Goal: Task Accomplishment & Management: Complete application form

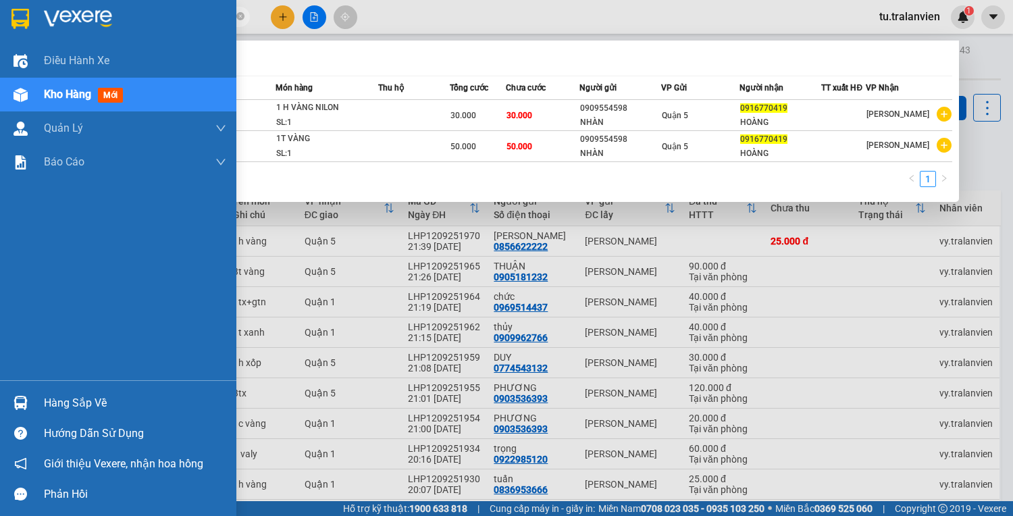
scroll to position [82, 0]
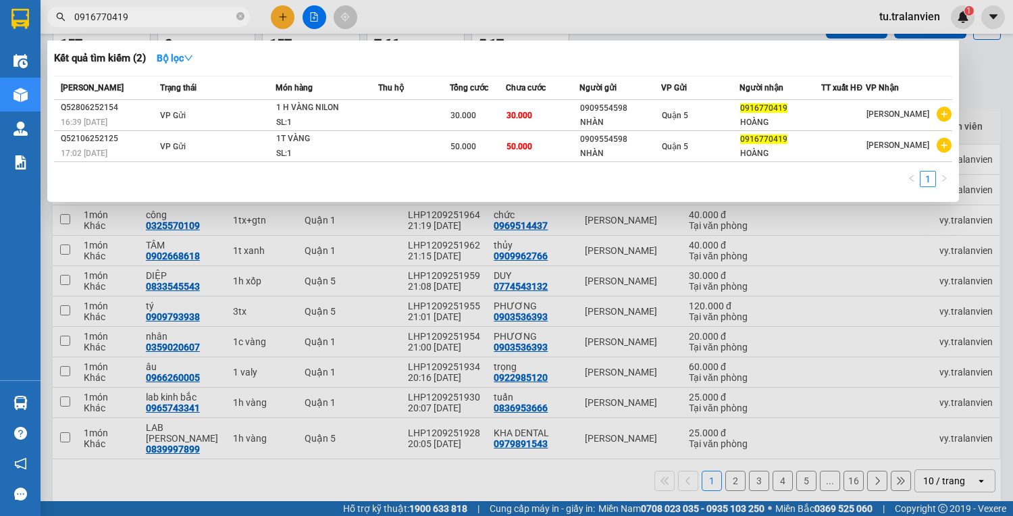
click at [531, 416] on div at bounding box center [506, 258] width 1013 height 516
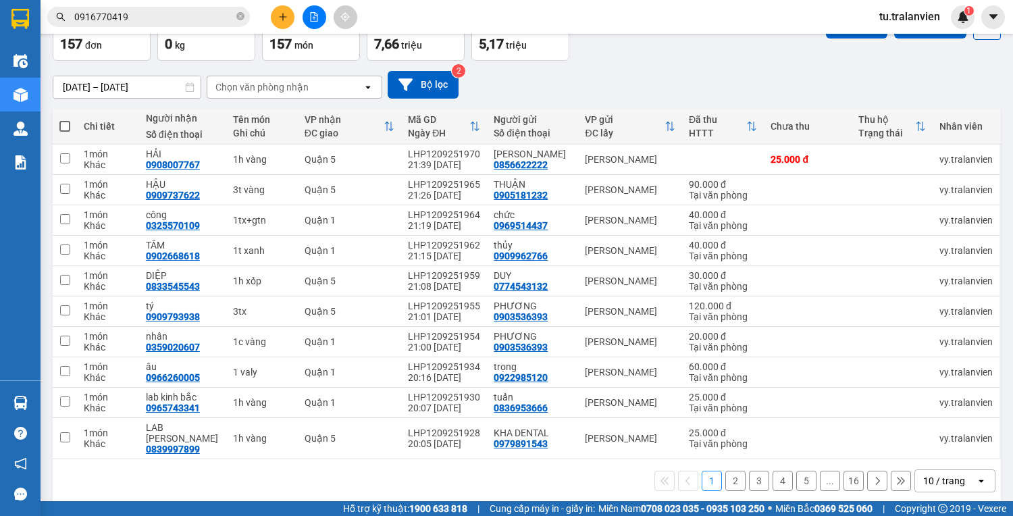
click at [731, 471] on button "2" at bounding box center [735, 481] width 20 height 20
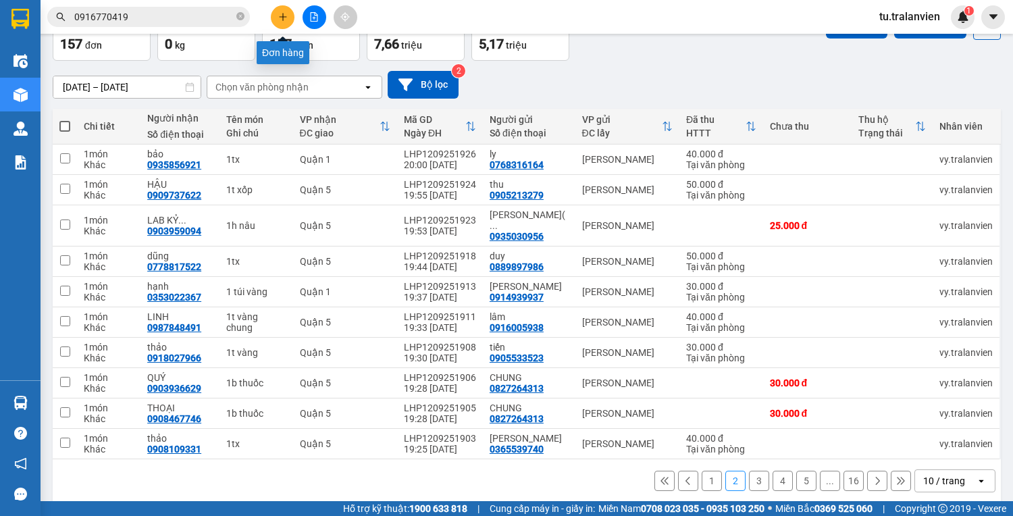
click at [275, 12] on button at bounding box center [283, 17] width 24 height 24
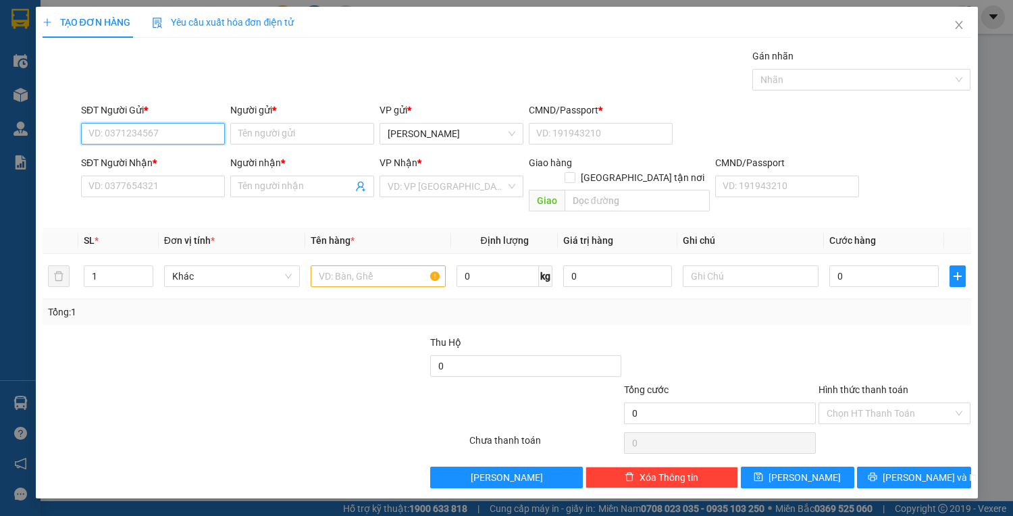
click at [186, 133] on input "SĐT Người Gửi *" at bounding box center [153, 134] width 144 height 22
click at [293, 128] on input "Người gửi *" at bounding box center [302, 134] width 144 height 22
click at [169, 134] on input "SĐT Người Gửi *" at bounding box center [153, 134] width 144 height 22
click at [173, 155] on div "0946762133 - TUẤN" at bounding box center [153, 160] width 128 height 15
type input "0946762133"
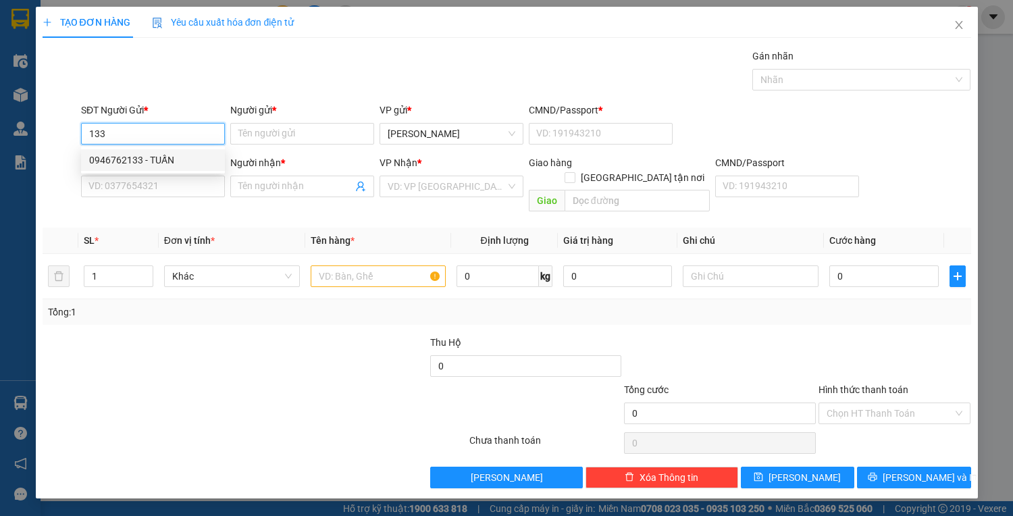
type input "TUẤN"
type input "1"
type input "0932437726"
type input "TUẤN"
type input "0946762133"
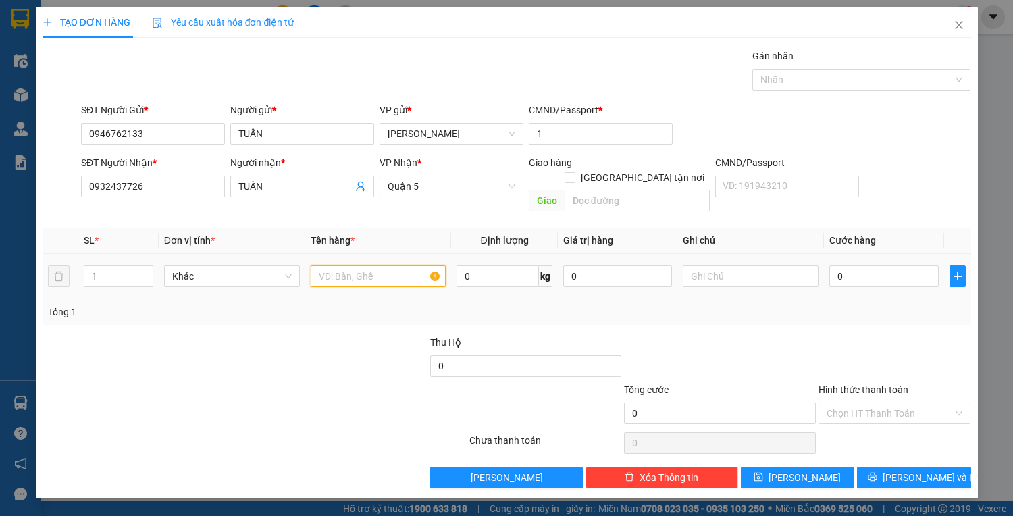
click at [344, 265] on input "text" at bounding box center [379, 276] width 136 height 22
type input "1 k nilon máy lạnh"
click at [893, 265] on input "0" at bounding box center [883, 276] width 109 height 22
type input "1"
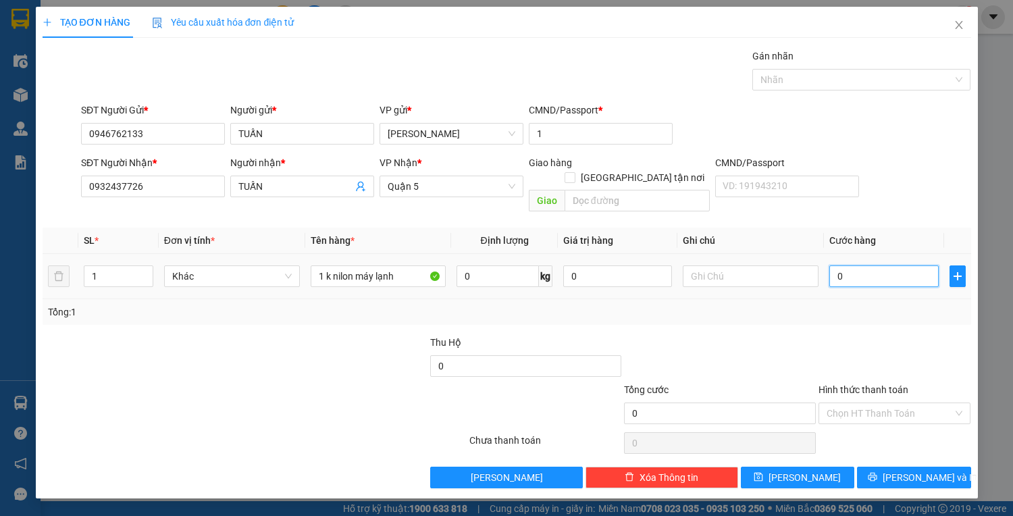
type input "1"
type input "12"
type input "120"
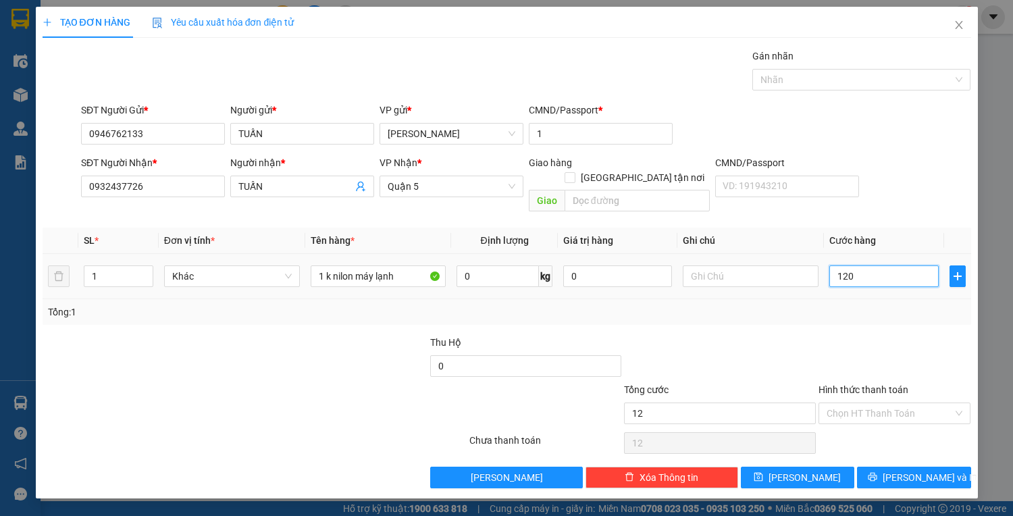
type input "120"
type input "120.000"
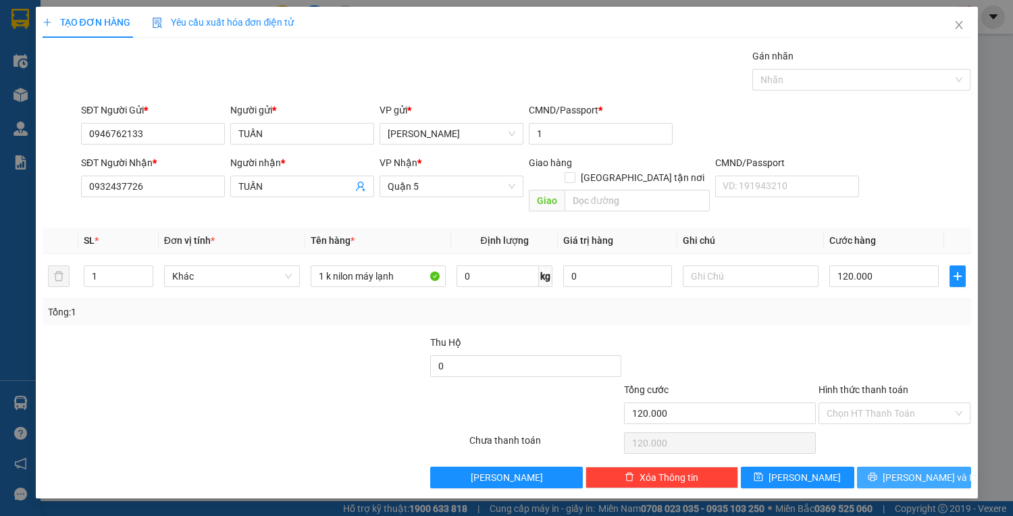
click at [913, 469] on button "[PERSON_NAME] và In" at bounding box center [913, 478] width 113 height 22
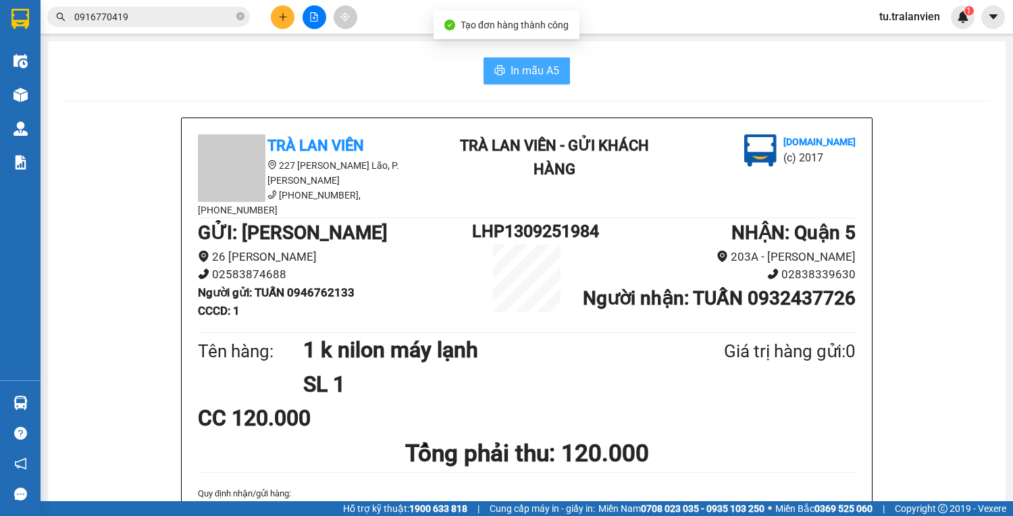
click at [510, 69] on span "In mẫu A5" at bounding box center [534, 70] width 49 height 17
click at [273, 16] on button at bounding box center [283, 17] width 24 height 24
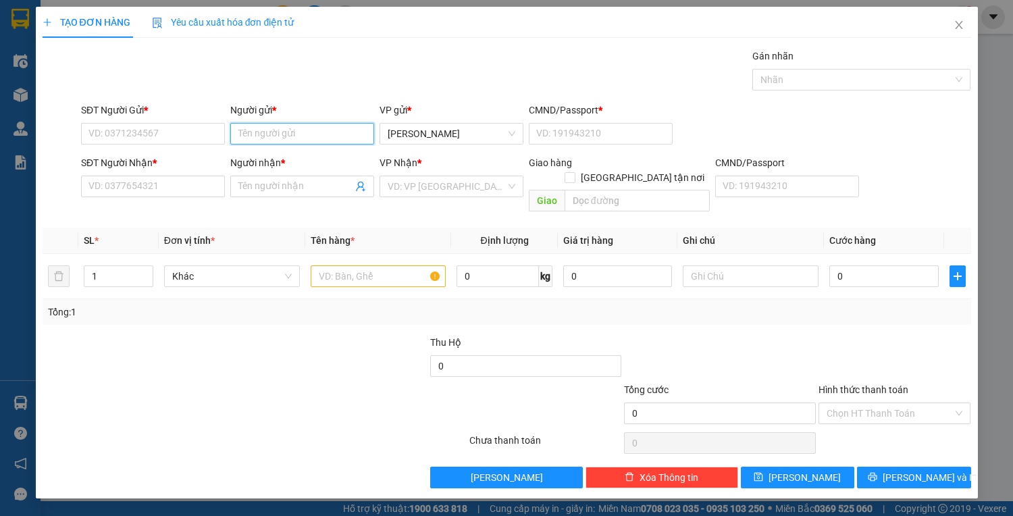
click at [288, 134] on input "Người gửi *" at bounding box center [302, 134] width 144 height 22
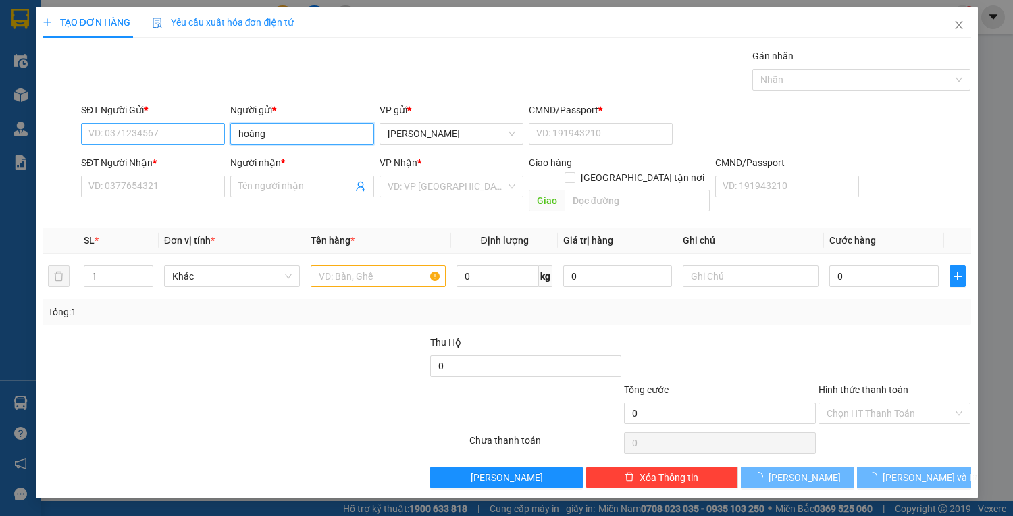
type input "hoàng"
click at [157, 130] on input "SĐT Người Gửi *" at bounding box center [153, 134] width 144 height 22
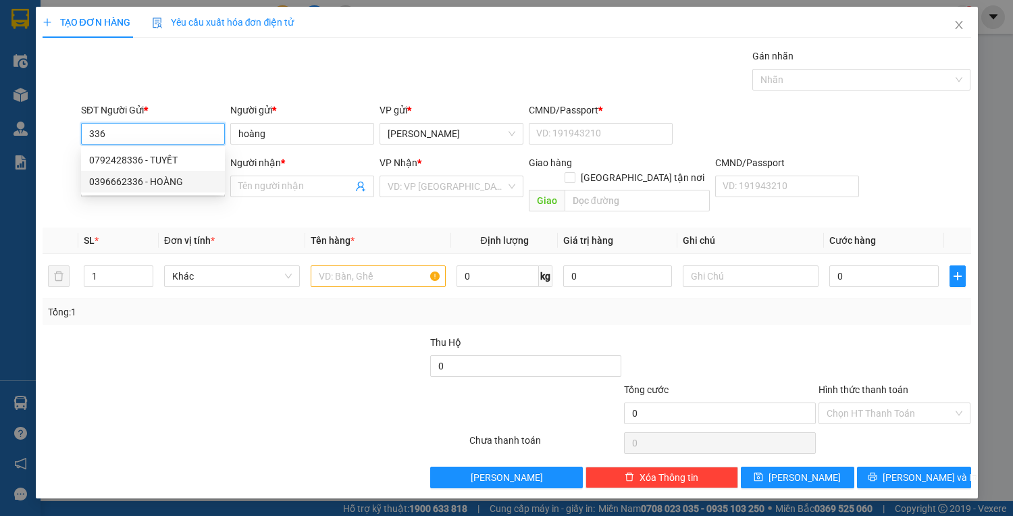
click at [176, 177] on div "0396662336 - HOÀNG" at bounding box center [153, 181] width 128 height 15
type input "0396662336"
type input "HOÀNG"
type input "054084007983"
type input "0908140586"
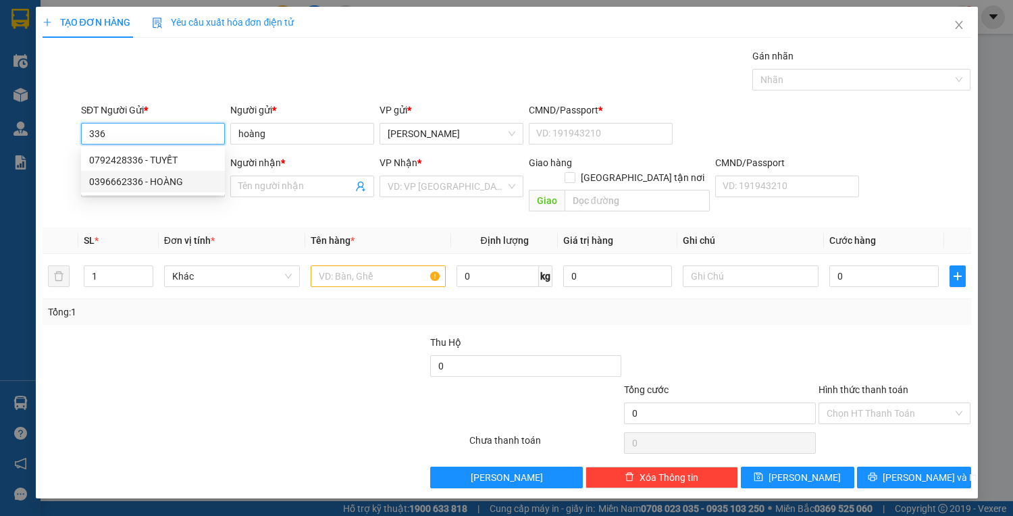
type input "HUYỀN"
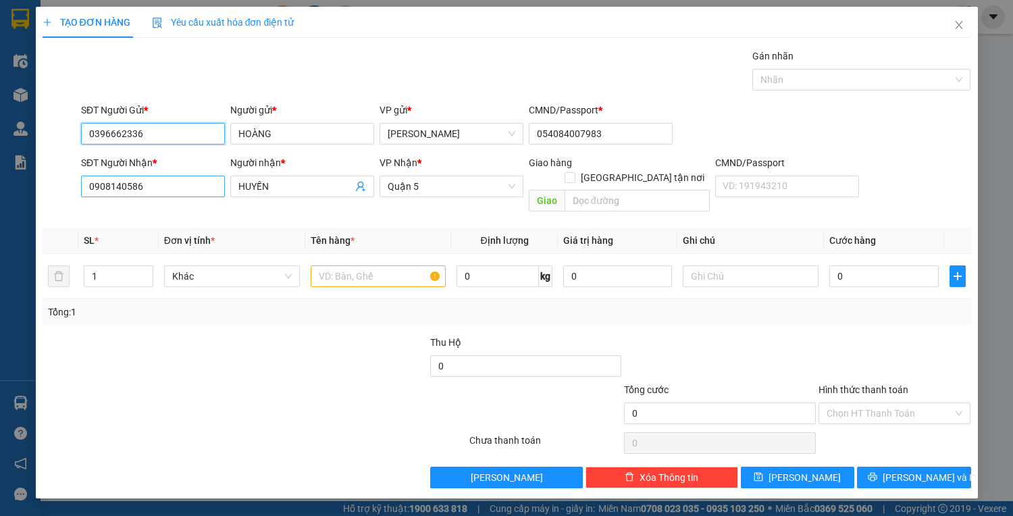
type input "0396662336"
click at [177, 187] on input "0908140586" at bounding box center [153, 187] width 144 height 22
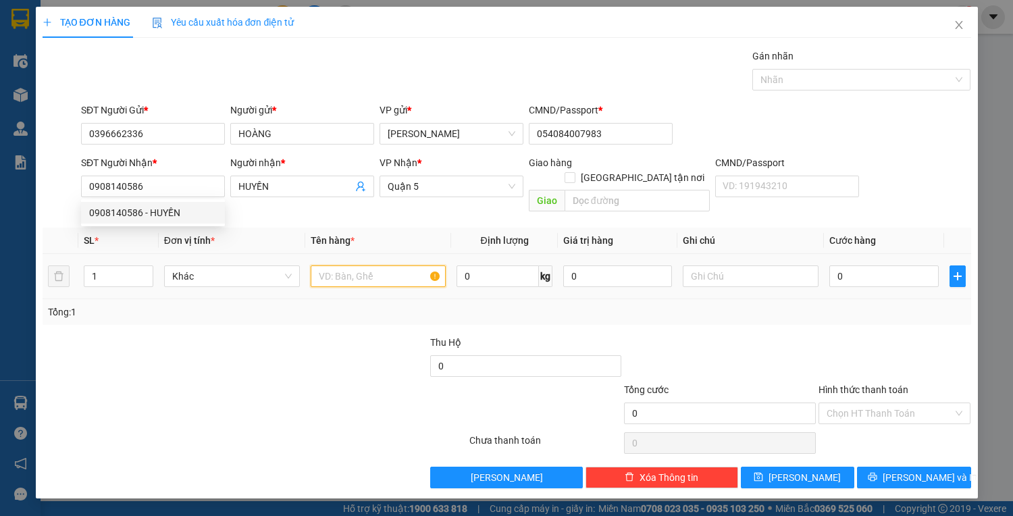
click at [356, 265] on input "text" at bounding box center [379, 276] width 136 height 22
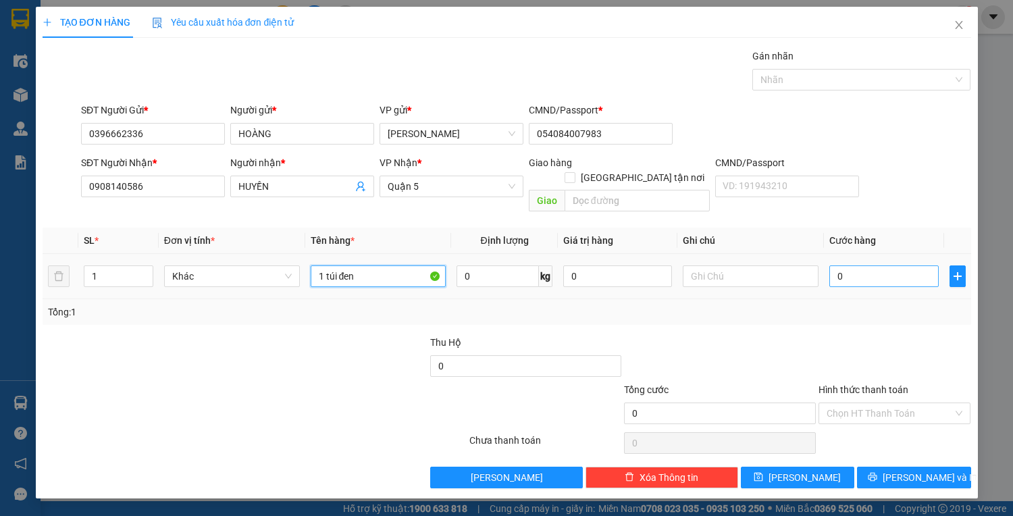
type input "1 túi đen"
click at [849, 265] on input "0" at bounding box center [883, 276] width 109 height 22
type input "5"
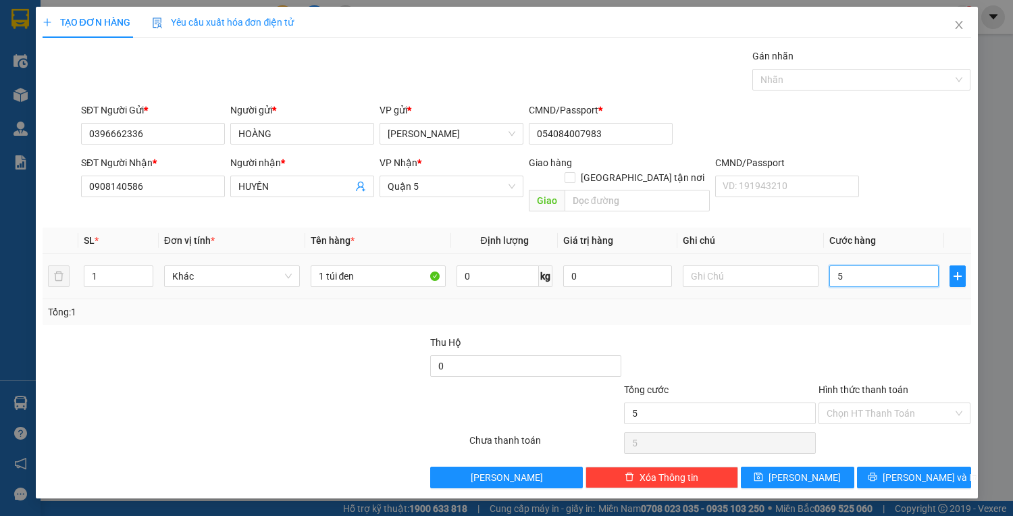
type input "50"
type input "50.000"
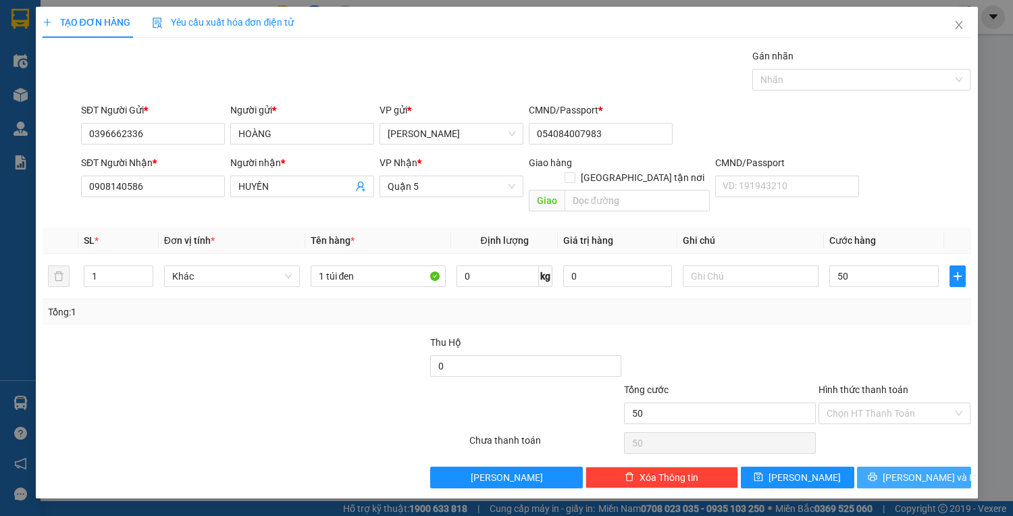
type input "50.000"
click at [910, 470] on span "[PERSON_NAME] và In" at bounding box center [929, 477] width 95 height 15
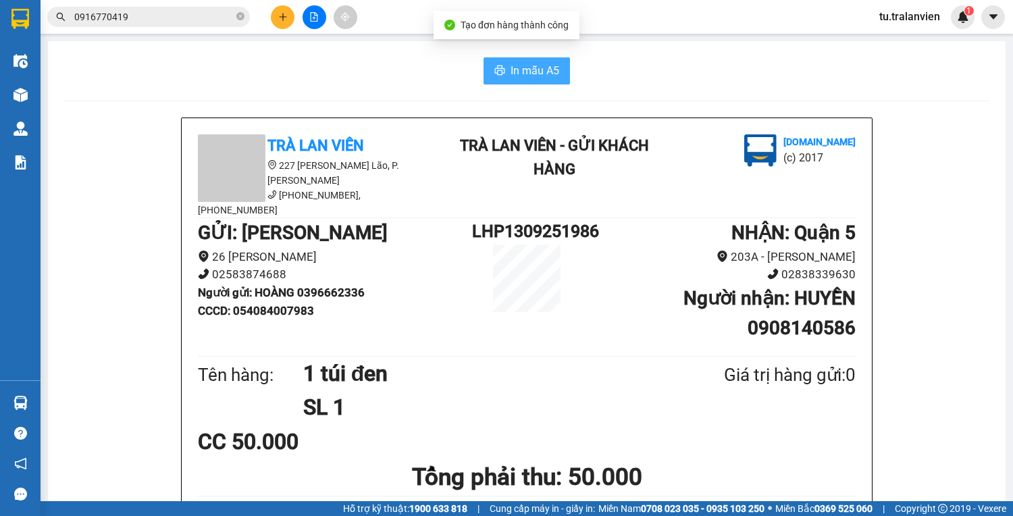
click at [510, 72] on span "In mẫu A5" at bounding box center [534, 70] width 49 height 17
click at [271, 13] on button at bounding box center [283, 17] width 24 height 24
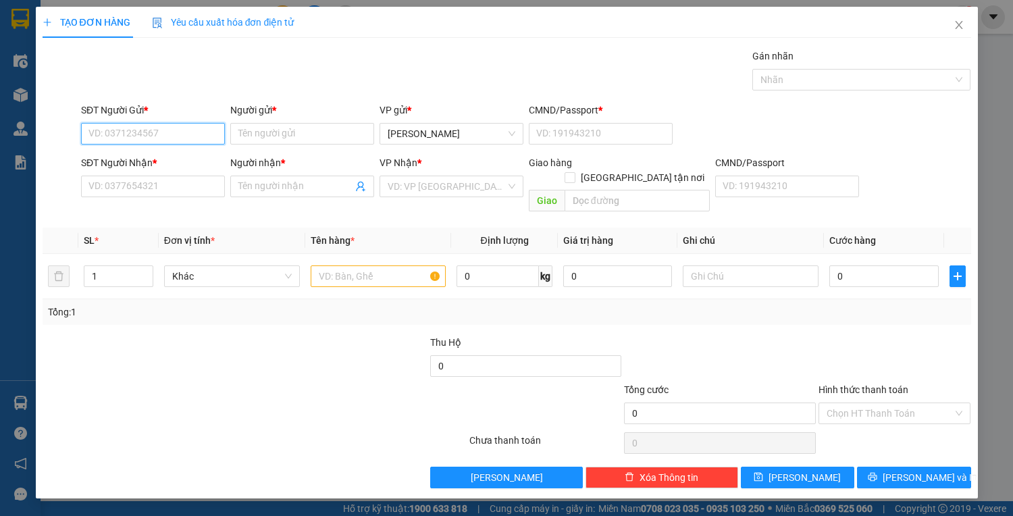
click at [164, 134] on input "SĐT Người Gửi *" at bounding box center [153, 134] width 144 height 22
type input "739"
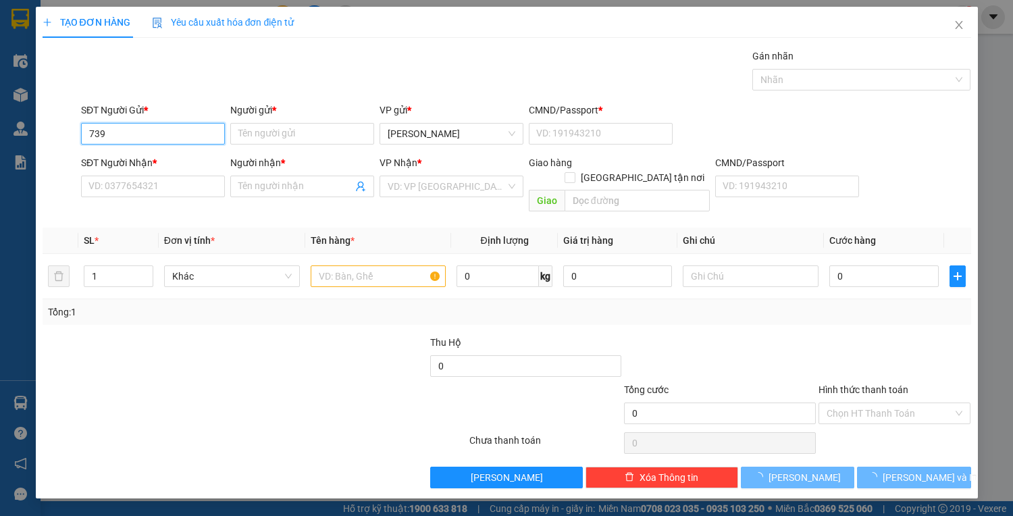
click at [164, 134] on input "739" at bounding box center [153, 134] width 144 height 22
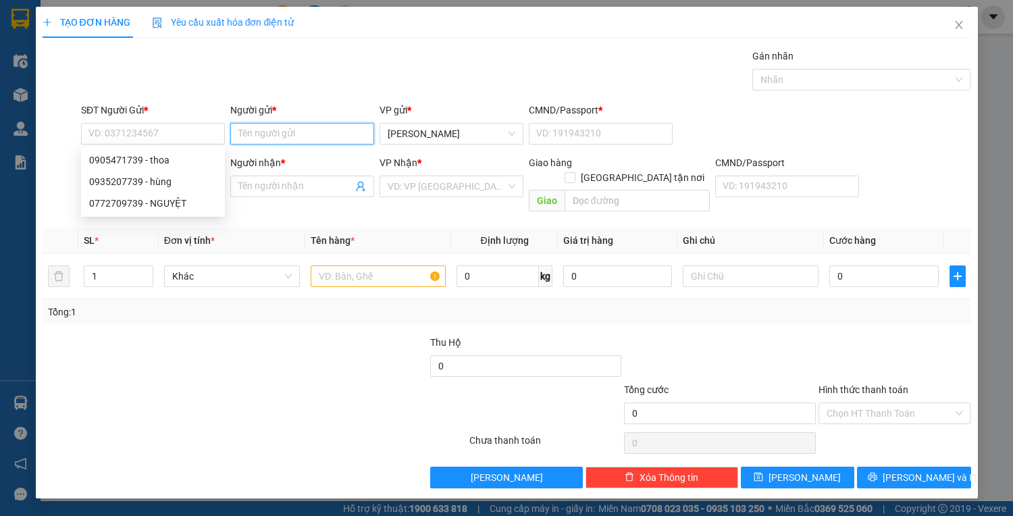
click at [278, 134] on input "Người gửi *" at bounding box center [302, 134] width 144 height 22
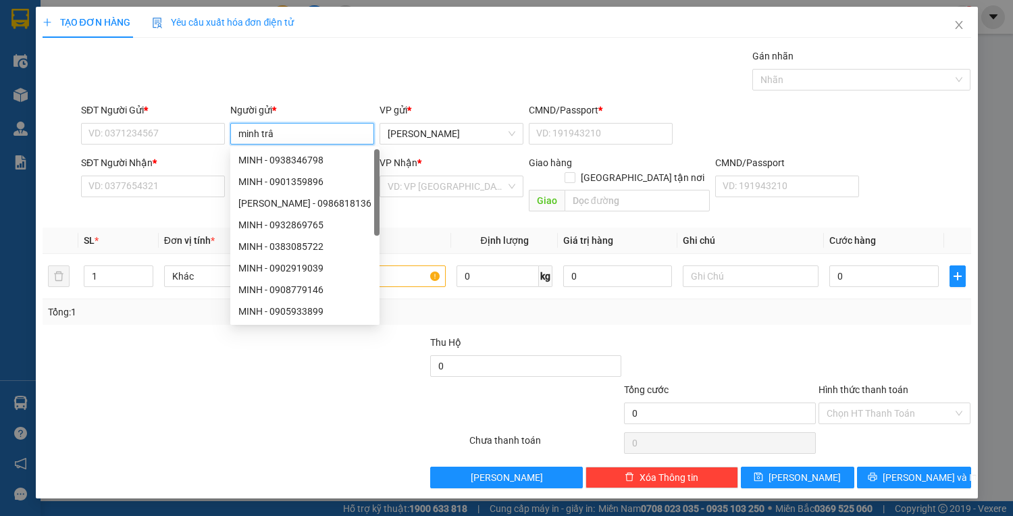
type input "minh trâm"
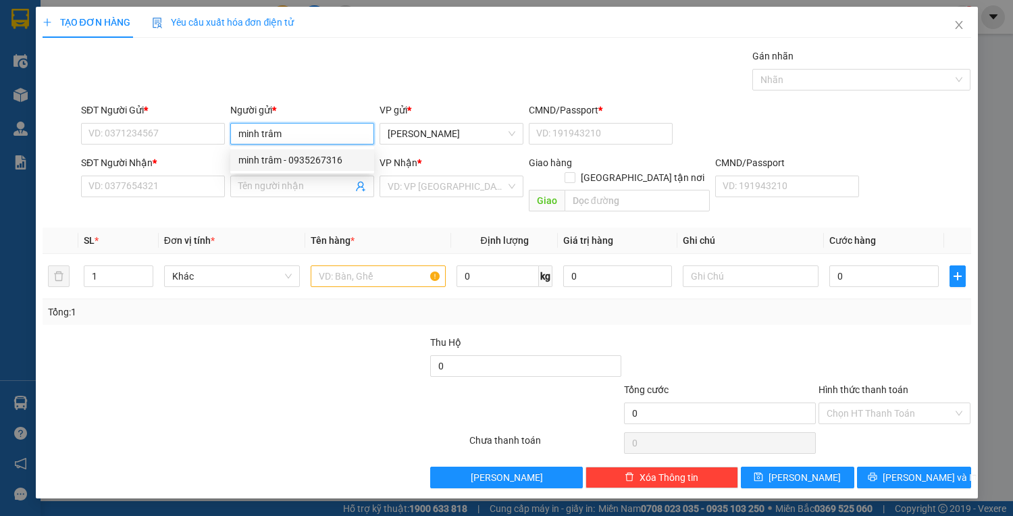
click at [330, 165] on div "minh trâm - 0935267316" at bounding box center [302, 160] width 128 height 15
type input "0935267316"
type input "minh trâm"
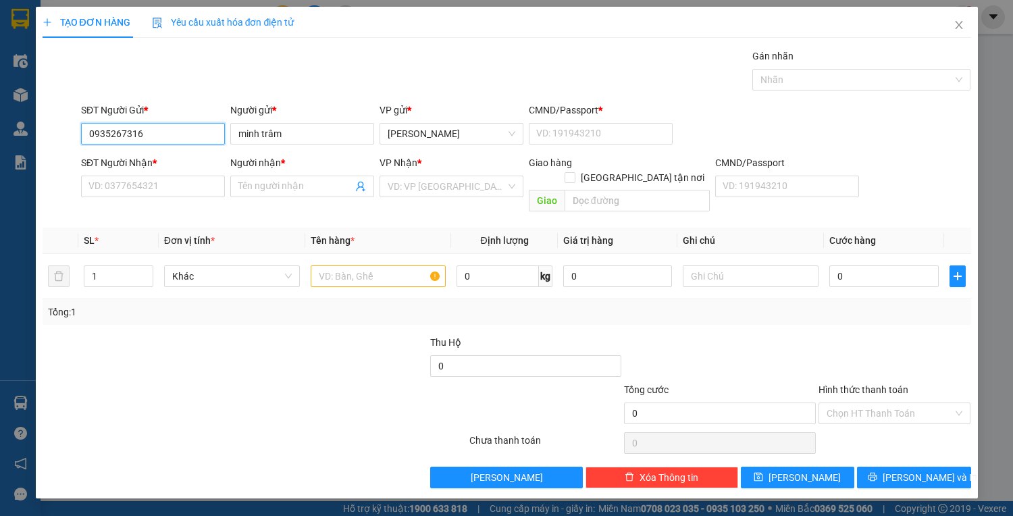
click at [151, 132] on input "0935267316" at bounding box center [153, 134] width 144 height 22
paste input "0935267316"
type input "0935267316"
click at [171, 159] on div "0935267316 - [PERSON_NAME]" at bounding box center [155, 160] width 133 height 15
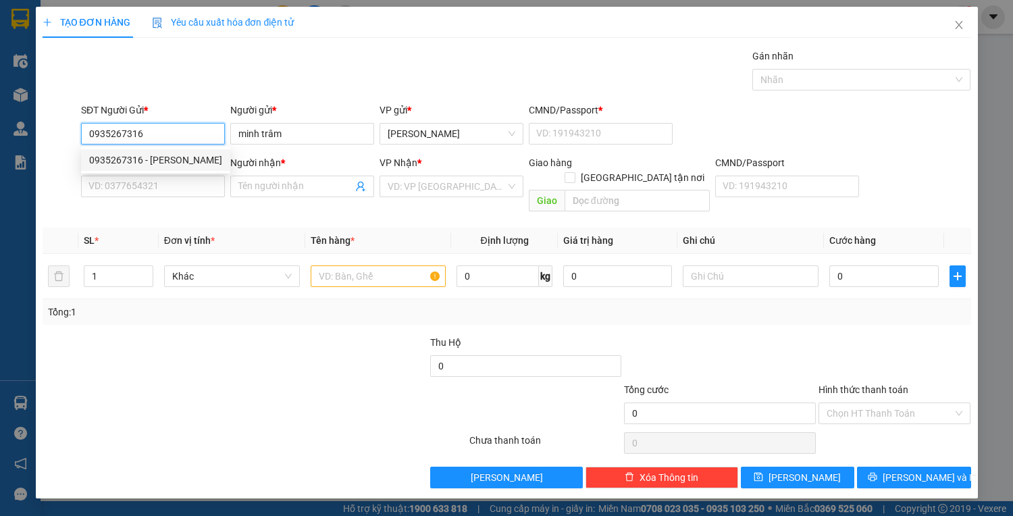
type input "1"
type input "0906806888"
type input "[PERSON_NAME]"
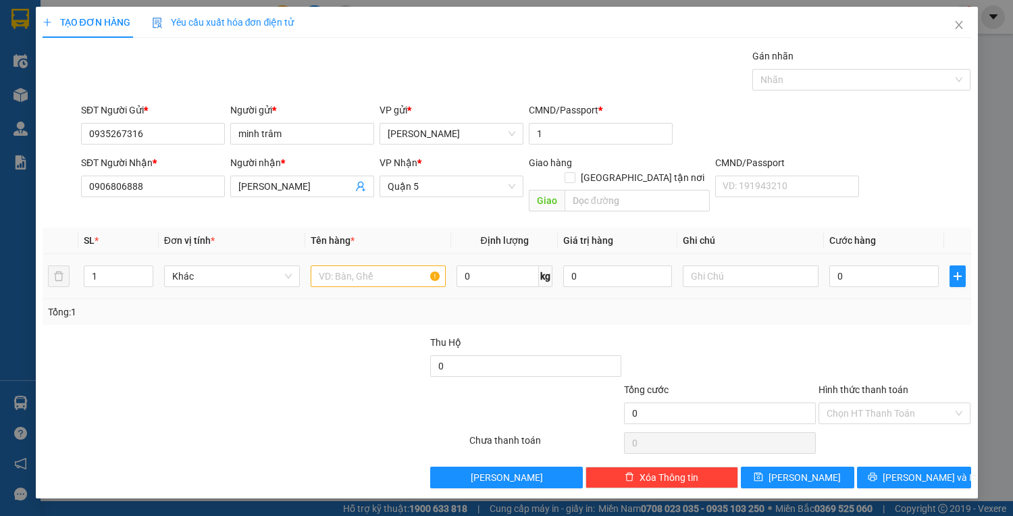
click at [359, 271] on div at bounding box center [379, 276] width 136 height 27
click at [354, 265] on input "text" at bounding box center [379, 276] width 136 height 22
type input "1 pbi 100.000.000"
click at [843, 265] on input "0" at bounding box center [883, 276] width 109 height 22
type input "4"
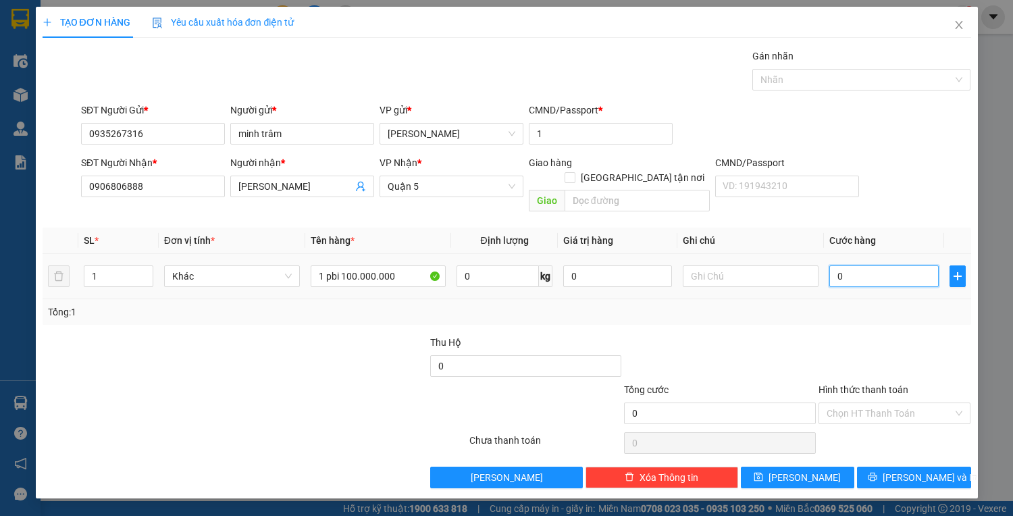
type input "4"
type input "40"
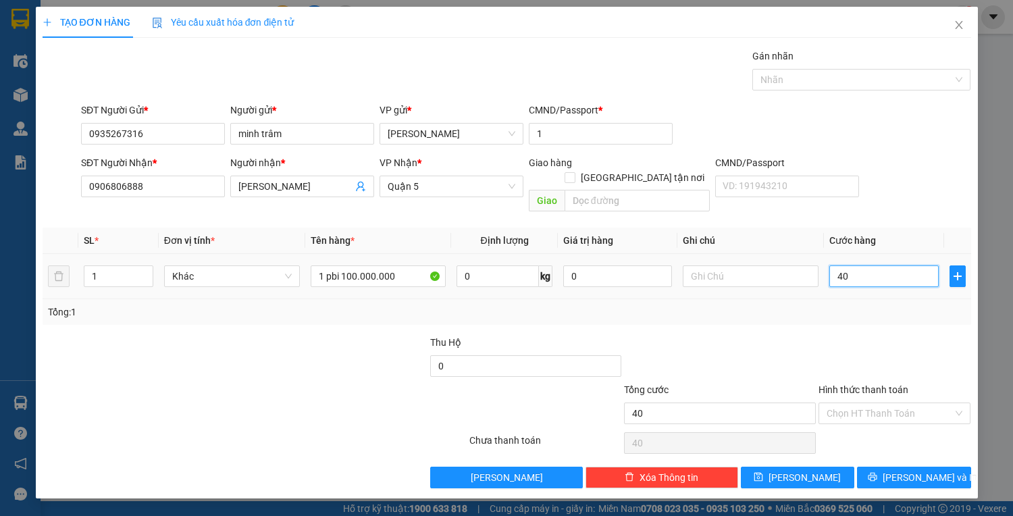
type input "400"
type input "400.000"
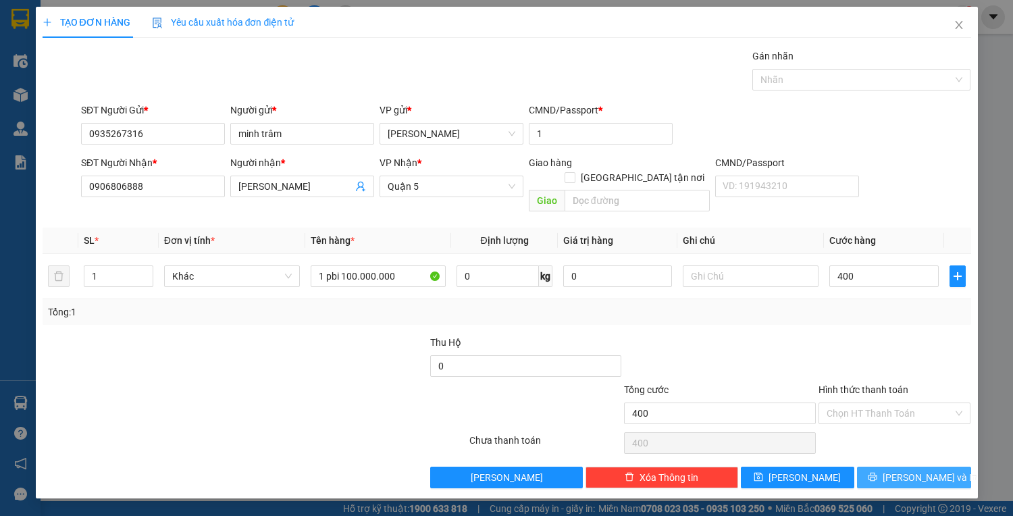
type input "400.000"
click at [915, 470] on span "[PERSON_NAME] và In" at bounding box center [929, 477] width 95 height 15
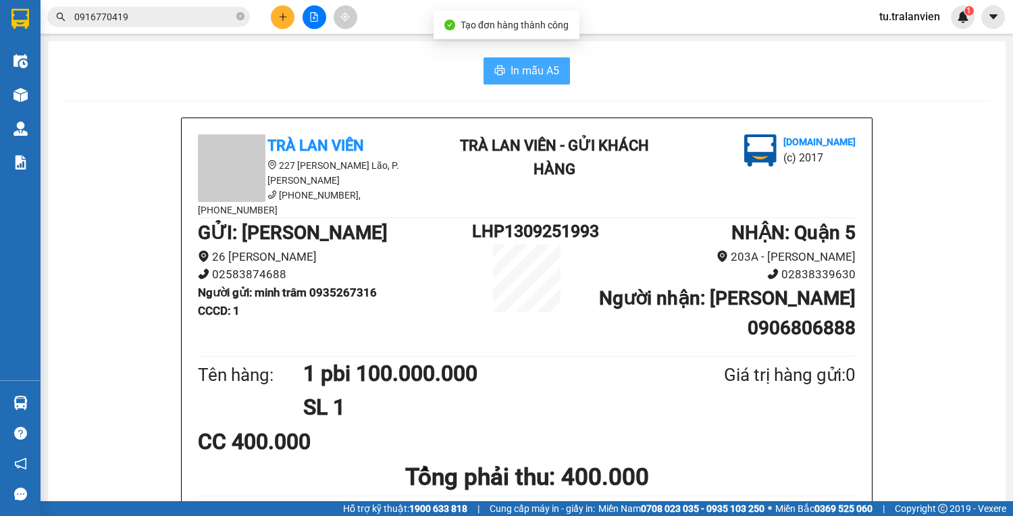
click at [525, 82] on button "In mẫu A5" at bounding box center [526, 70] width 86 height 27
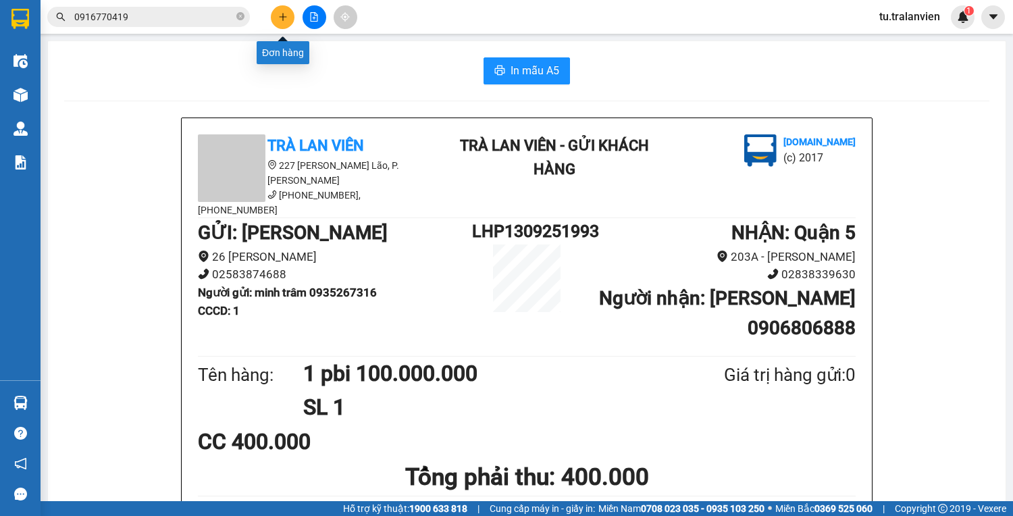
click at [283, 14] on icon "plus" at bounding box center [282, 16] width 1 height 7
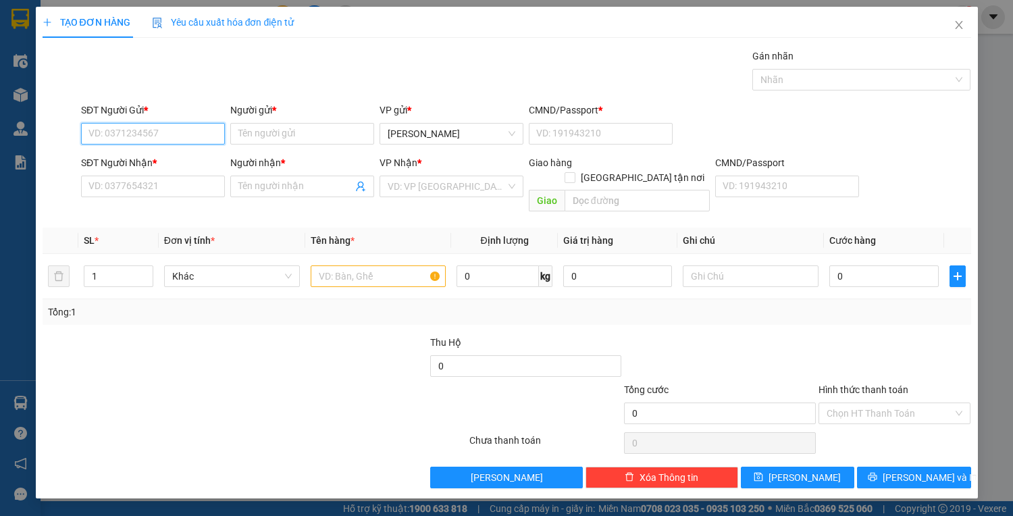
click at [181, 126] on input "SĐT Người Gửi *" at bounding box center [153, 134] width 144 height 22
click at [181, 130] on input "SĐT Người Gửi *" at bounding box center [153, 134] width 144 height 22
type input "0782723538"
click at [297, 132] on input "Người gửi *" at bounding box center [302, 134] width 144 height 22
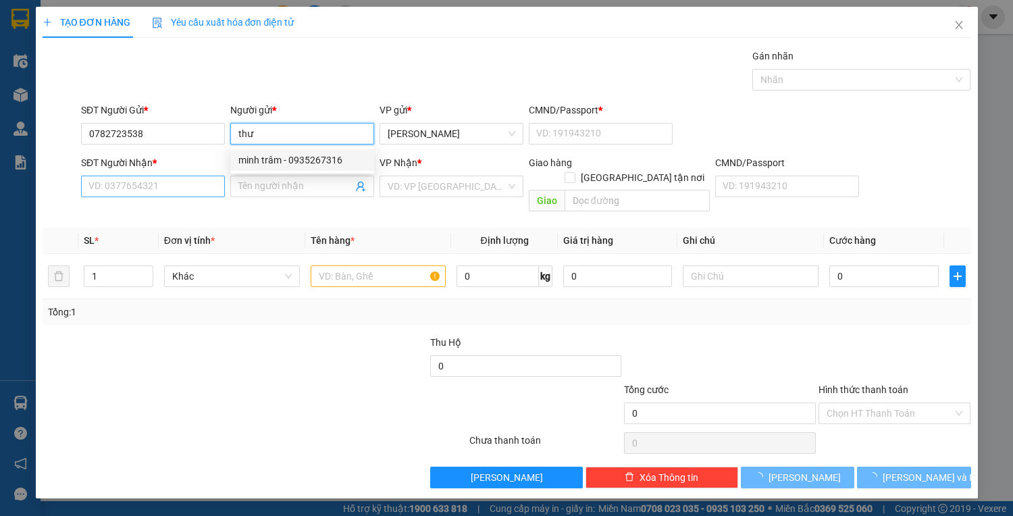
type input "thư"
click at [150, 192] on input "SĐT Người Nhận *" at bounding box center [153, 187] width 144 height 22
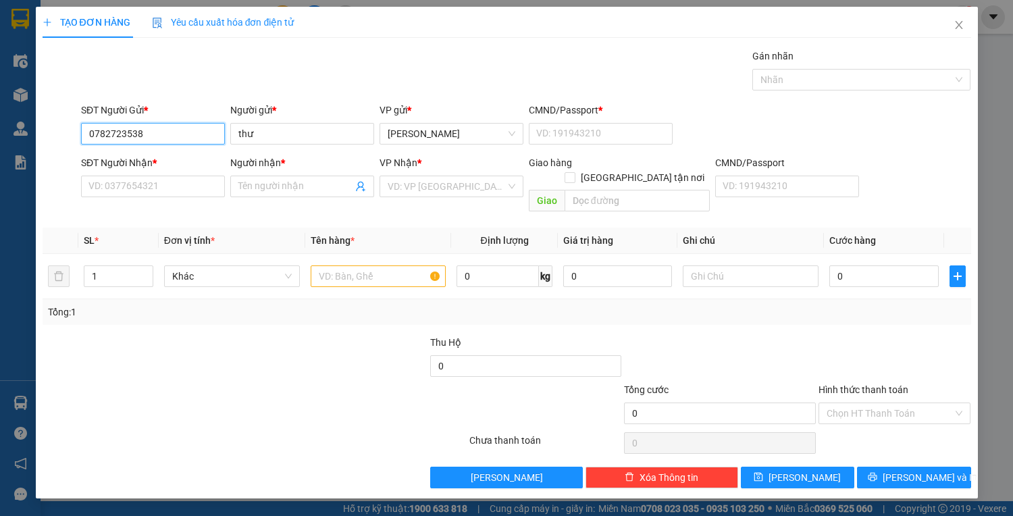
click at [149, 137] on input "0782723538" at bounding box center [153, 134] width 144 height 22
click at [149, 181] on input "SĐT Người Nhận *" at bounding box center [153, 187] width 144 height 22
paste input "0782723538"
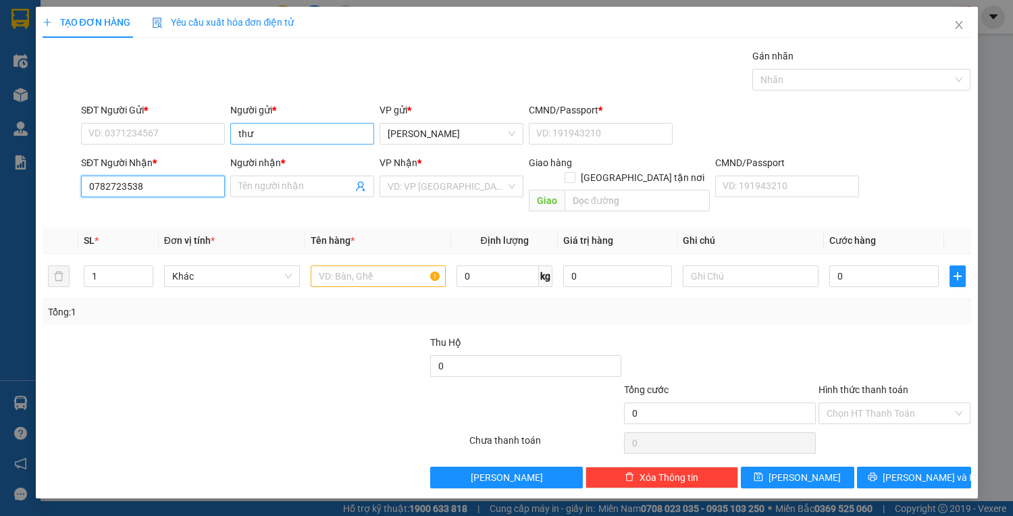
type input "0782723538"
click at [289, 140] on input "thư" at bounding box center [302, 134] width 144 height 22
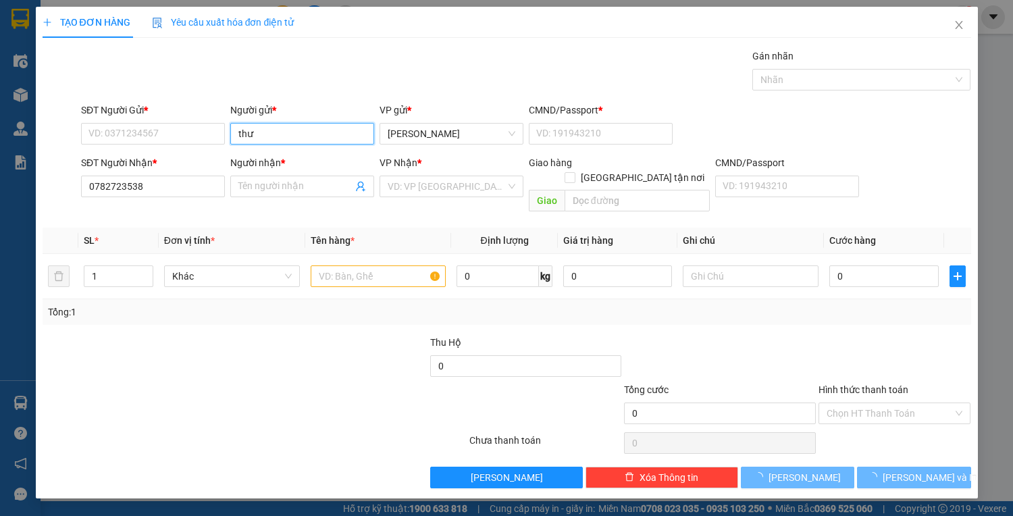
click at [289, 140] on input "thư" at bounding box center [302, 134] width 144 height 22
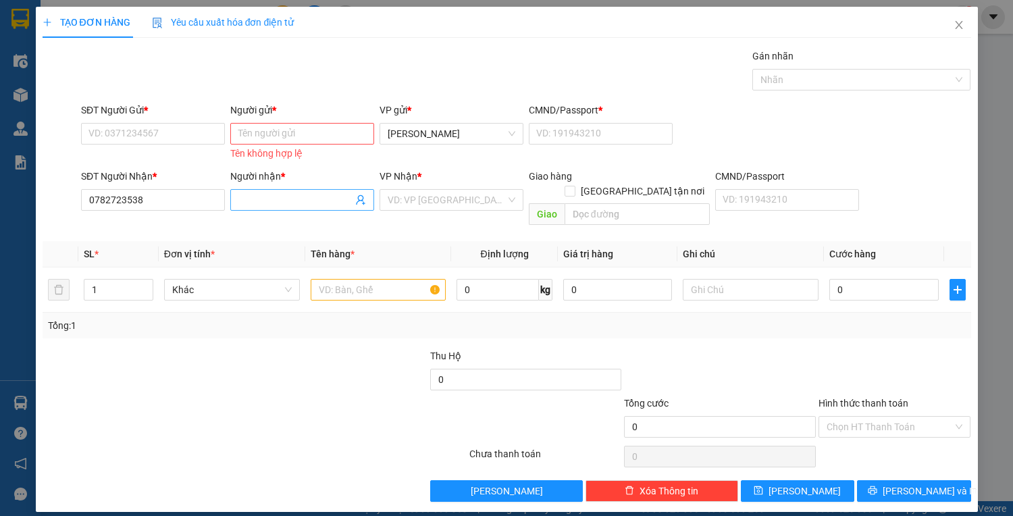
click at [292, 189] on span at bounding box center [302, 200] width 144 height 22
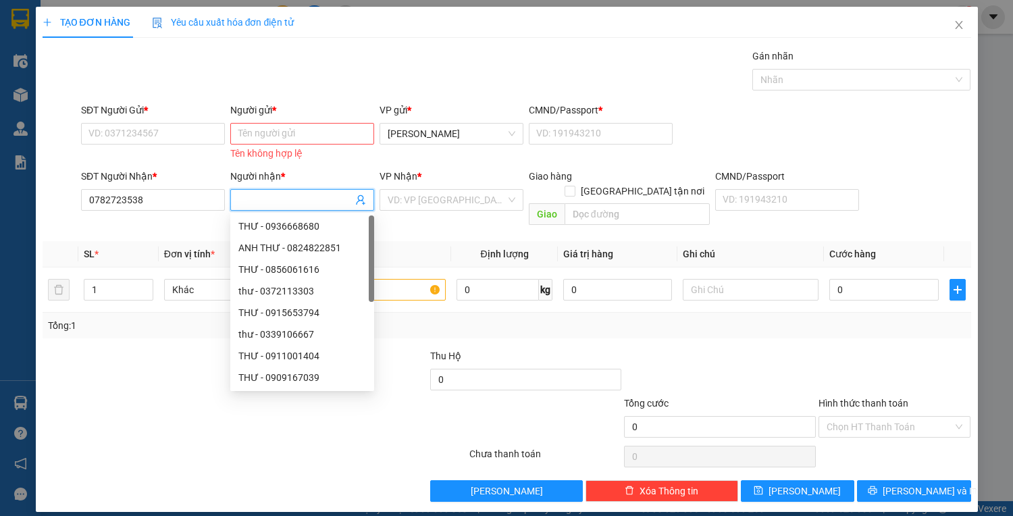
paste input "thư"
type input "thư"
click at [162, 143] on input "SĐT Người Gửi *" at bounding box center [153, 134] width 144 height 22
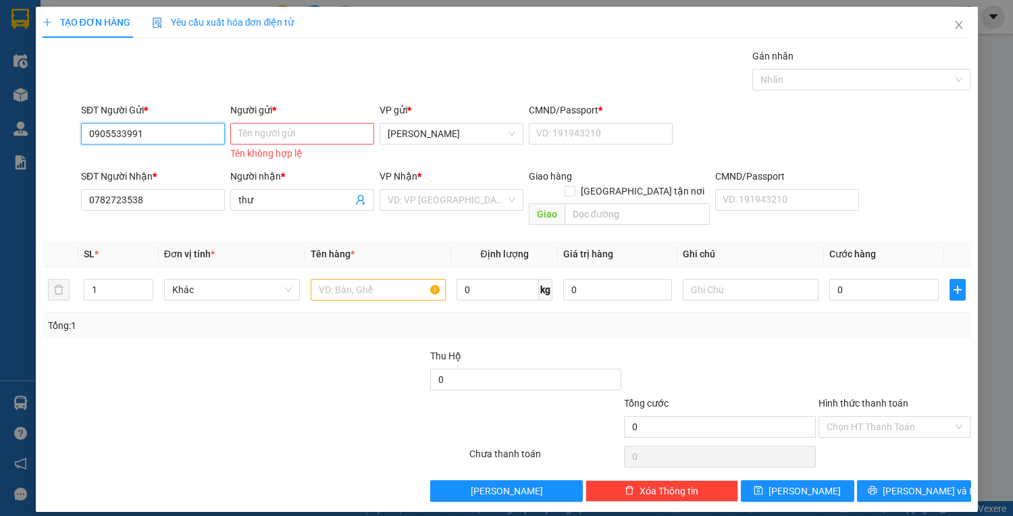
type input "0905533991"
click at [261, 138] on input "Người gửi *" at bounding box center [302, 134] width 144 height 22
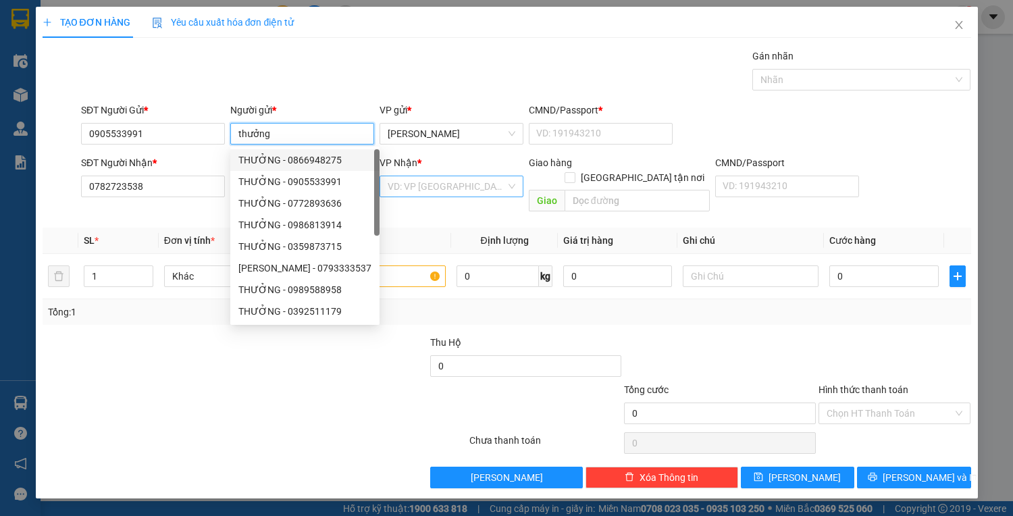
type input "thưởng"
click at [465, 195] on input "search" at bounding box center [447, 186] width 118 height 20
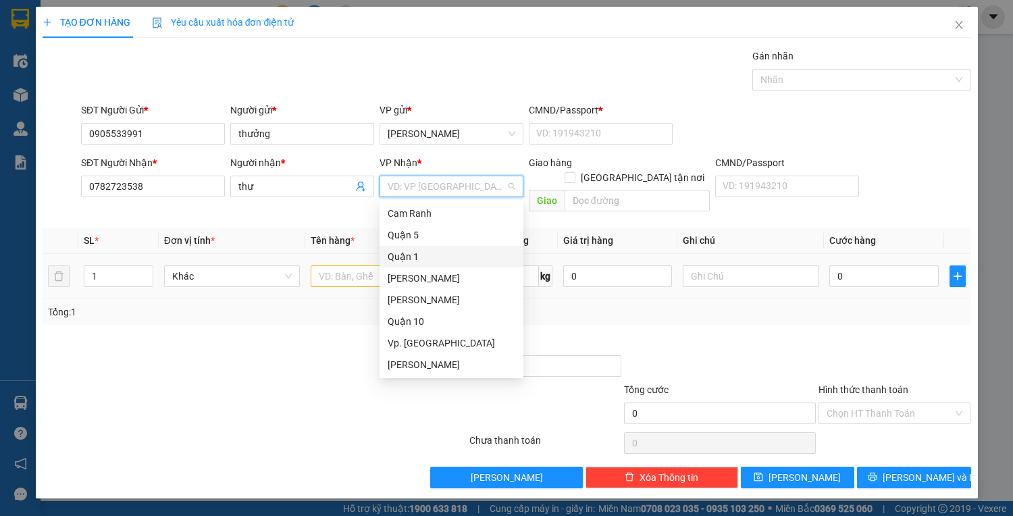
drag, startPoint x: 429, startPoint y: 259, endPoint x: 378, endPoint y: 260, distance: 51.3
click at [429, 259] on div "Quận 1" at bounding box center [452, 256] width 128 height 15
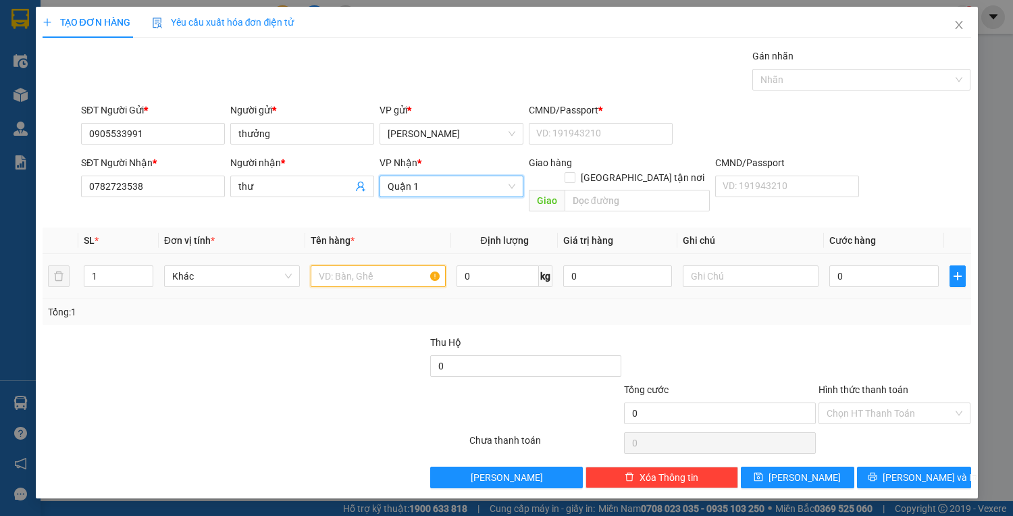
click at [361, 265] on input "text" at bounding box center [379, 276] width 136 height 22
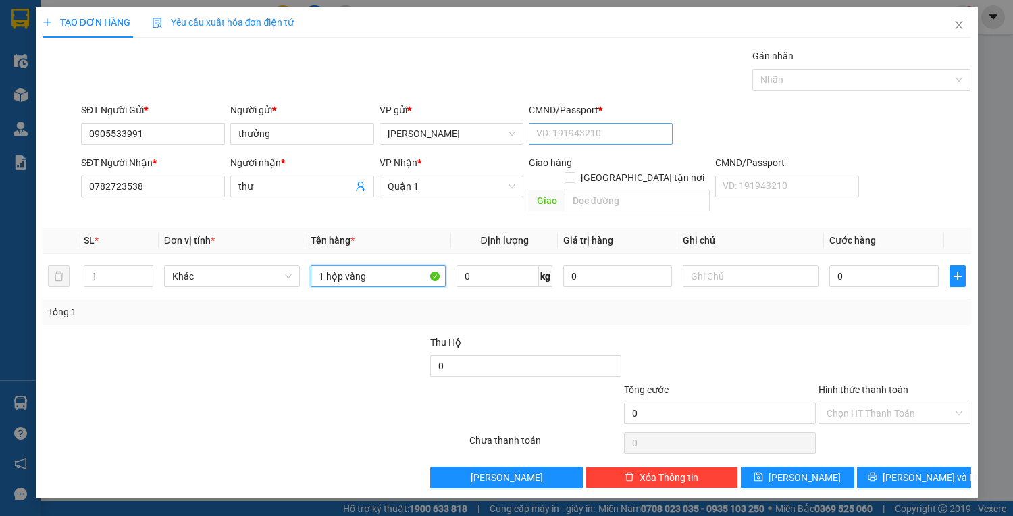
type input "1 hộp vàng"
click at [597, 130] on input "CMND/Passport *" at bounding box center [601, 134] width 144 height 22
type input "1"
click at [890, 265] on input "0" at bounding box center [883, 276] width 109 height 22
type input "3"
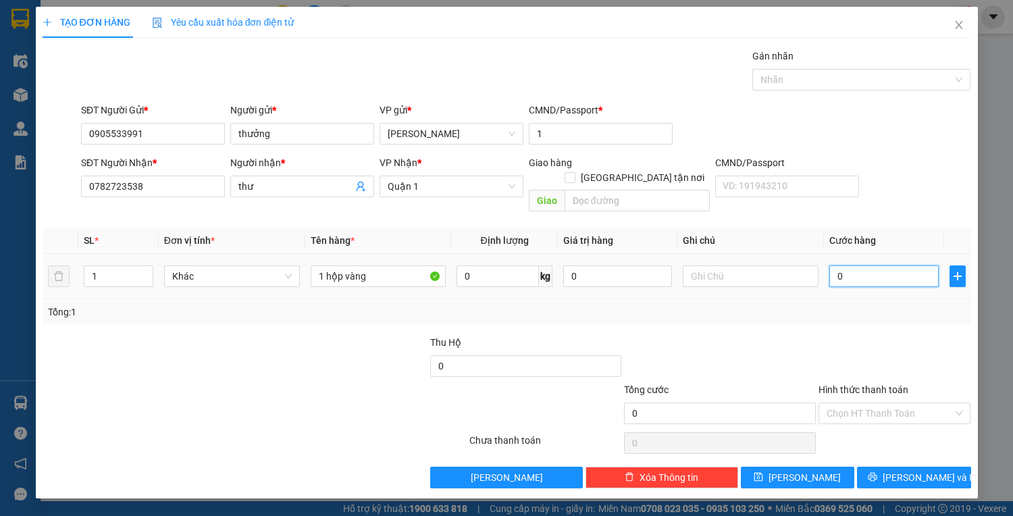
type input "3"
type input "30"
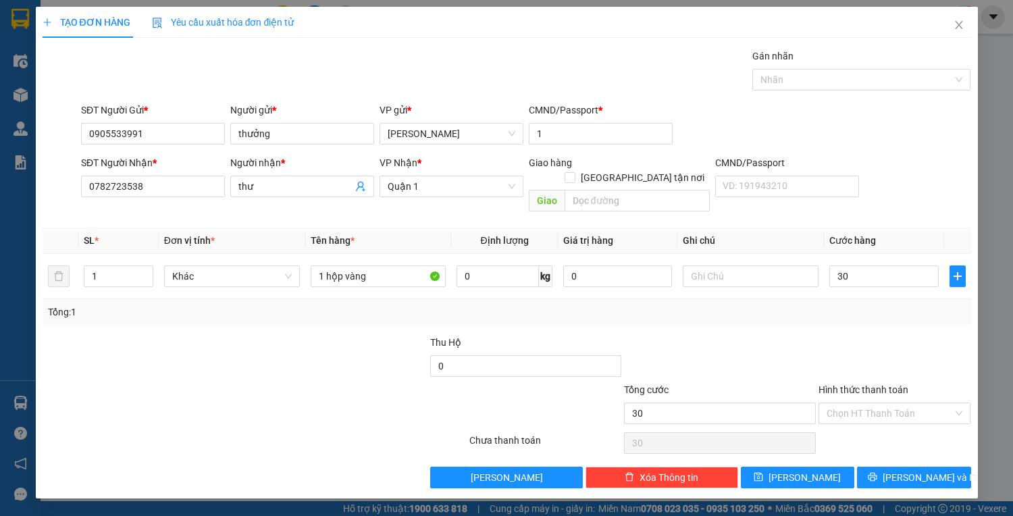
type input "30.000"
click at [894, 429] on div "Chọn HT Thanh Toán" at bounding box center [894, 442] width 155 height 27
click at [892, 410] on div "Hình thức thanh toán Chọn HT Thanh Toán" at bounding box center [894, 405] width 153 height 47
click at [888, 406] on input "Hình thức thanh toán" at bounding box center [889, 413] width 127 height 20
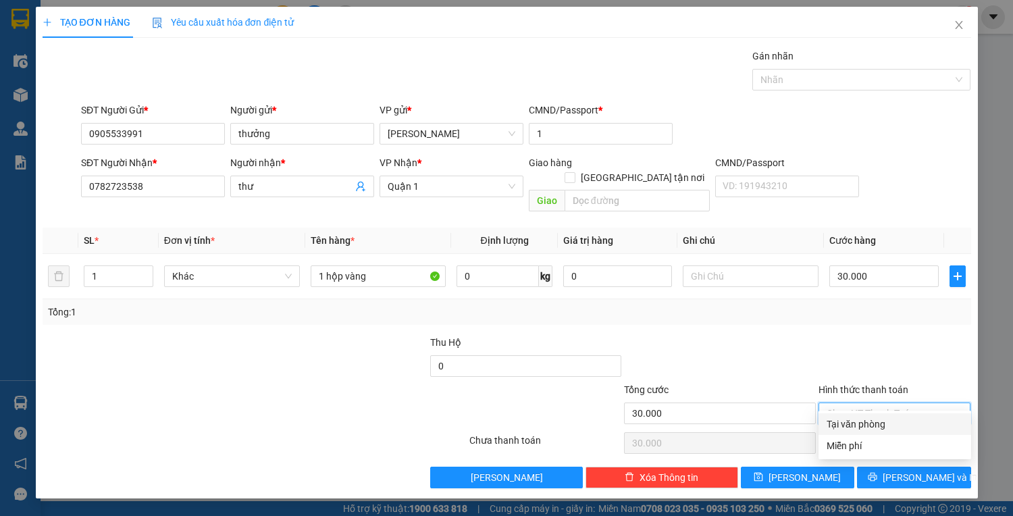
drag, startPoint x: 900, startPoint y: 440, endPoint x: 891, endPoint y: 423, distance: 18.4
click at [891, 423] on div "Tại văn phòng Miễn phí" at bounding box center [894, 434] width 153 height 43
click at [891, 423] on div "Tại văn phòng" at bounding box center [894, 424] width 136 height 15
type input "0"
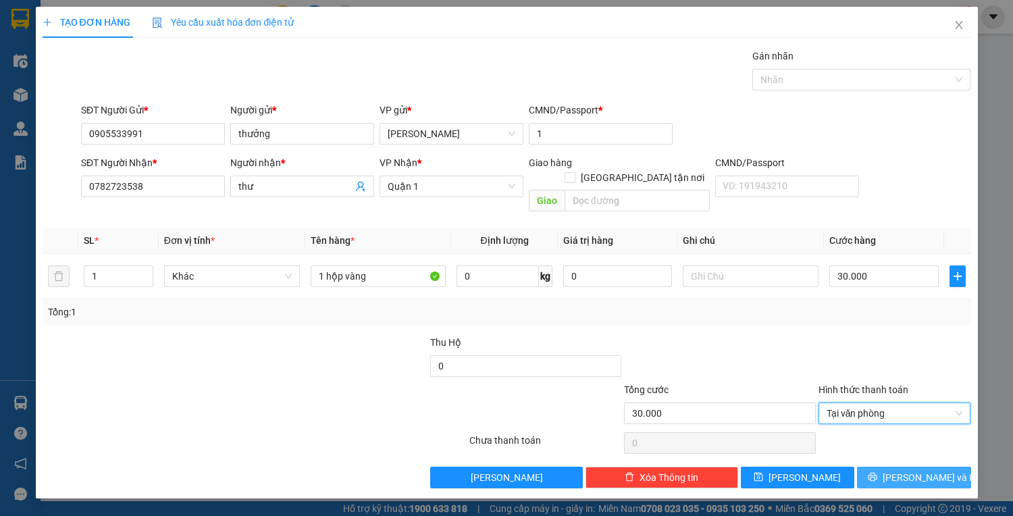
click at [908, 470] on span "[PERSON_NAME] và In" at bounding box center [929, 477] width 95 height 15
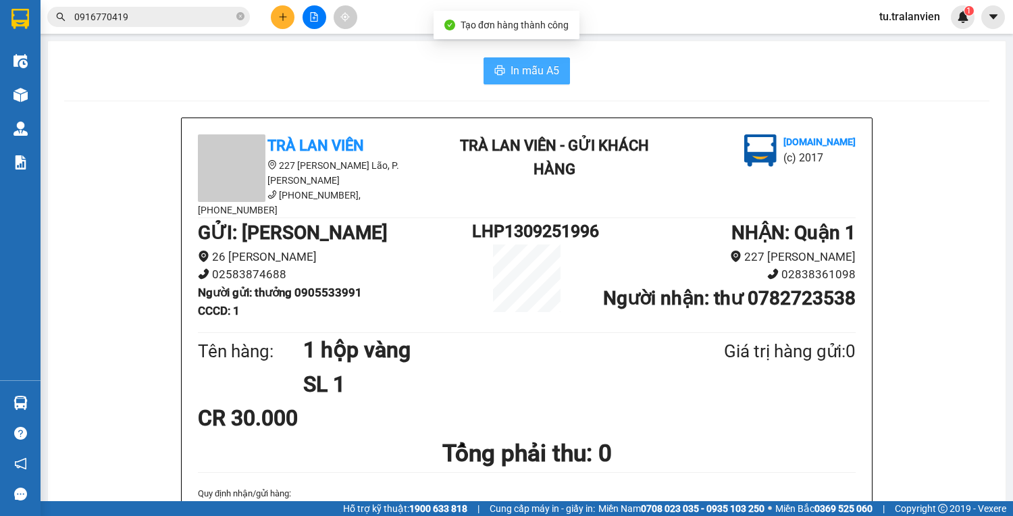
click at [548, 68] on span "In mẫu A5" at bounding box center [534, 70] width 49 height 17
